Goal: Task Accomplishment & Management: Complete application form

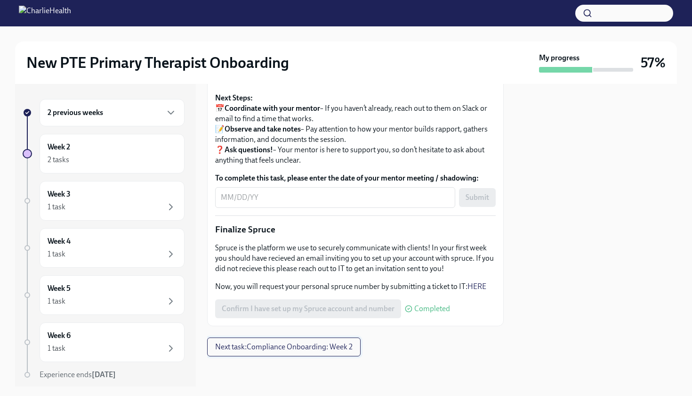
click at [224, 356] on button "Next task : Compliance Onboarding: Week 2" at bounding box center [284, 346] width 154 height 19
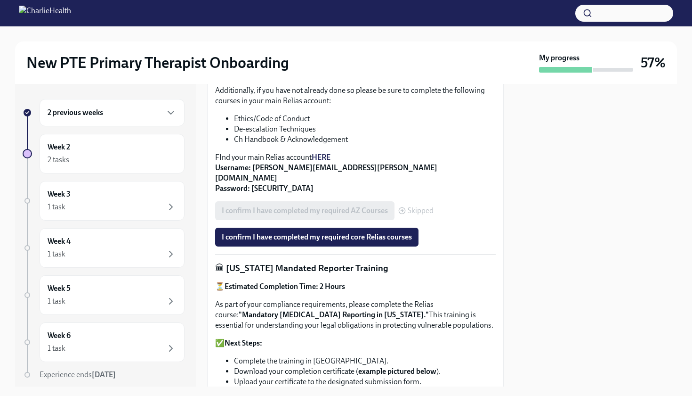
scroll to position [389, 0]
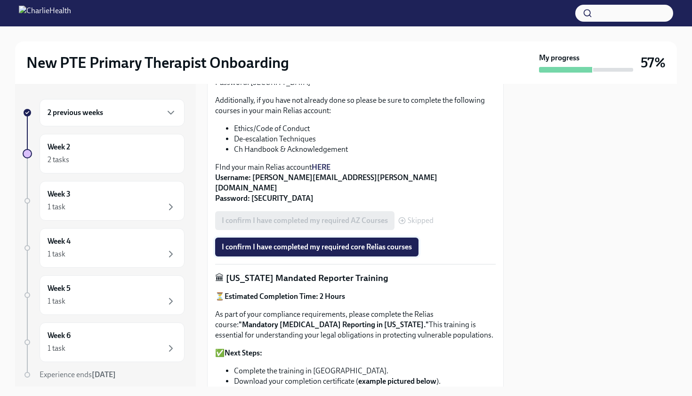
click at [280, 242] on span "I confirm I have completed my required core Relias courses" at bounding box center [317, 246] width 190 height 9
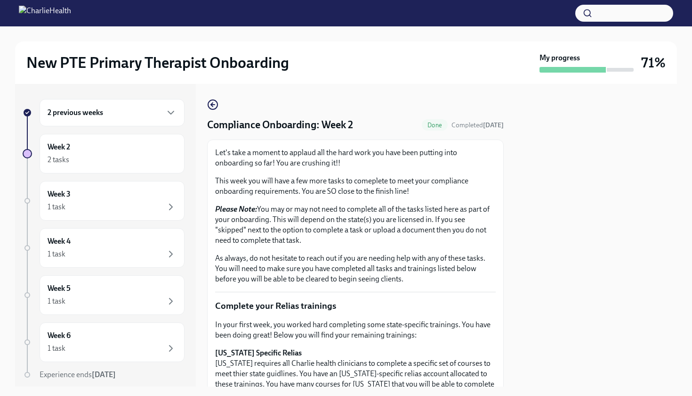
scroll to position [0, 0]
click at [212, 105] on icon "button" at bounding box center [212, 105] width 2 height 4
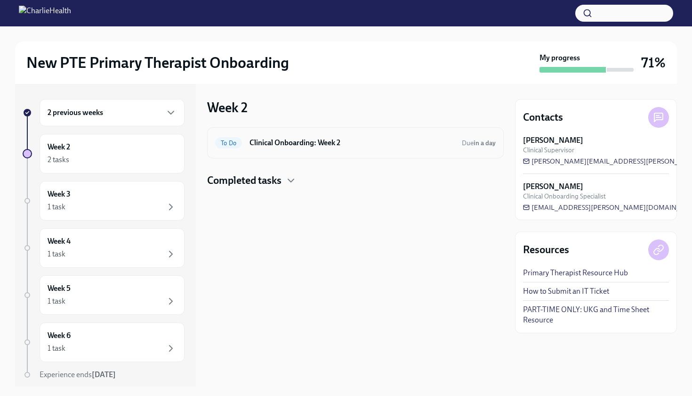
click at [278, 143] on h6 "Clinical Onboarding: Week 2" at bounding box center [352, 142] width 205 height 10
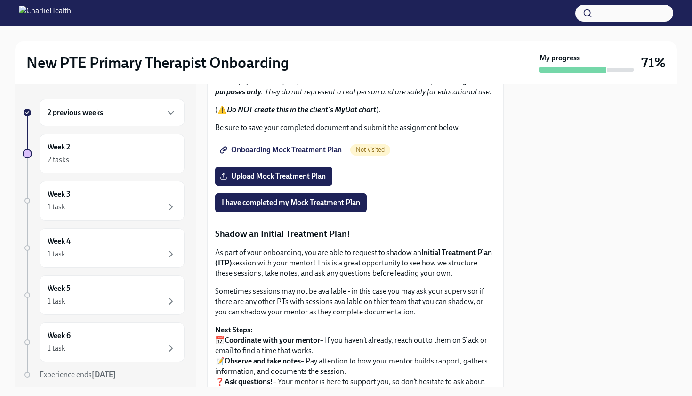
scroll to position [750, 0]
